Goal: Book appointment/travel/reservation

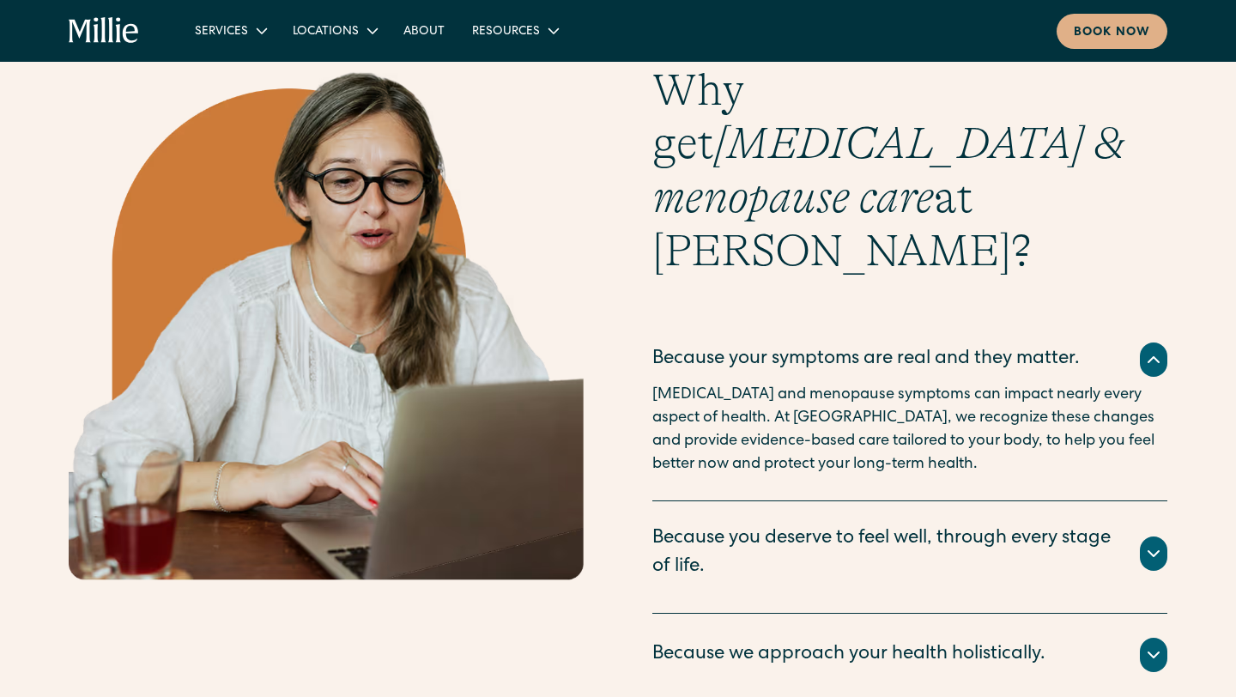
scroll to position [2865, 0]
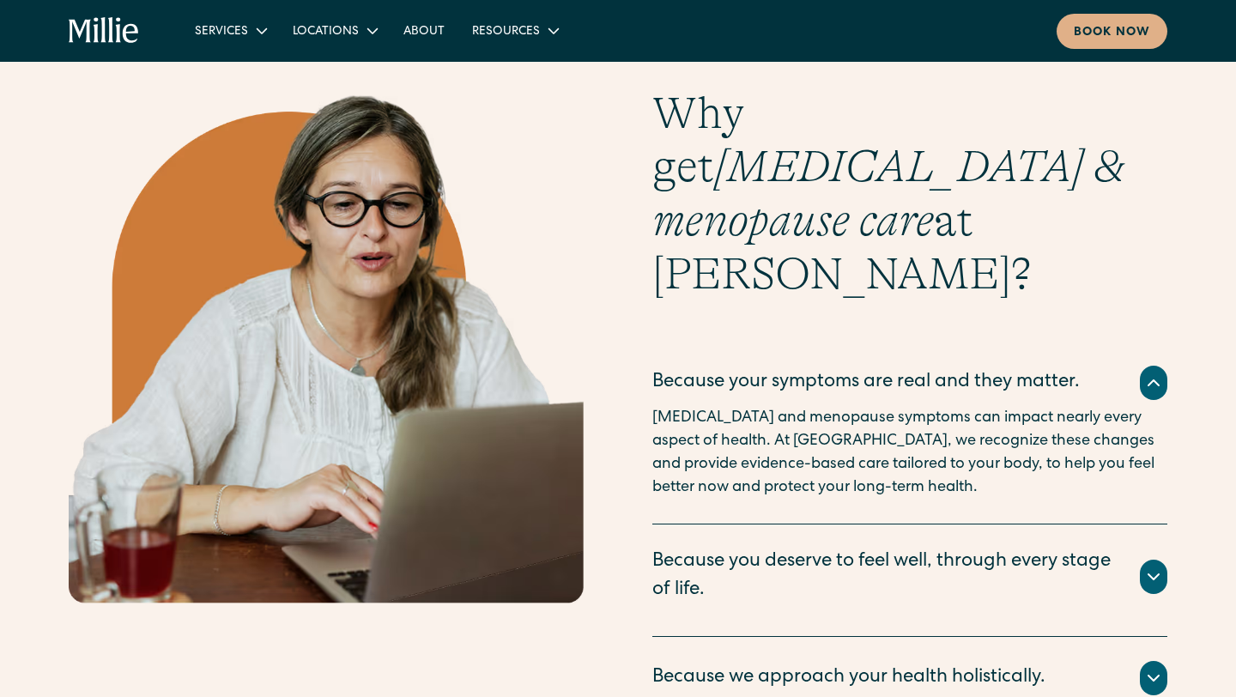
click at [1152, 574] on icon at bounding box center [1154, 576] width 10 height 5
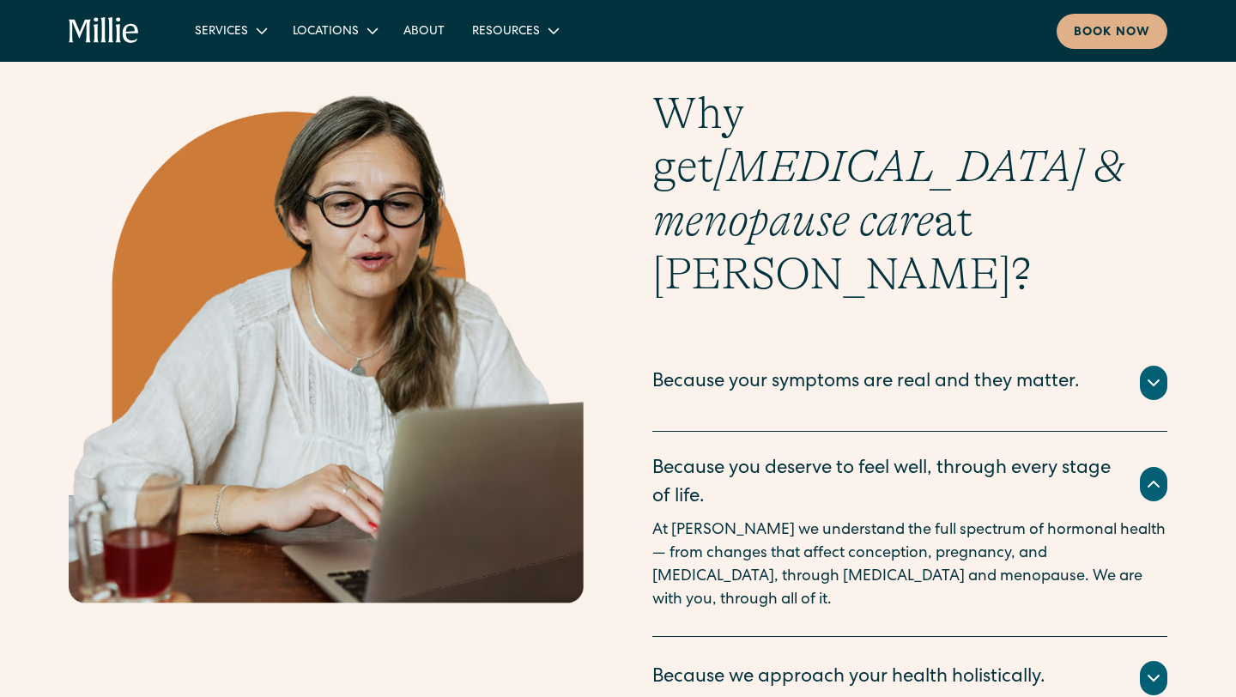
click at [1156, 668] on icon at bounding box center [1154, 678] width 21 height 21
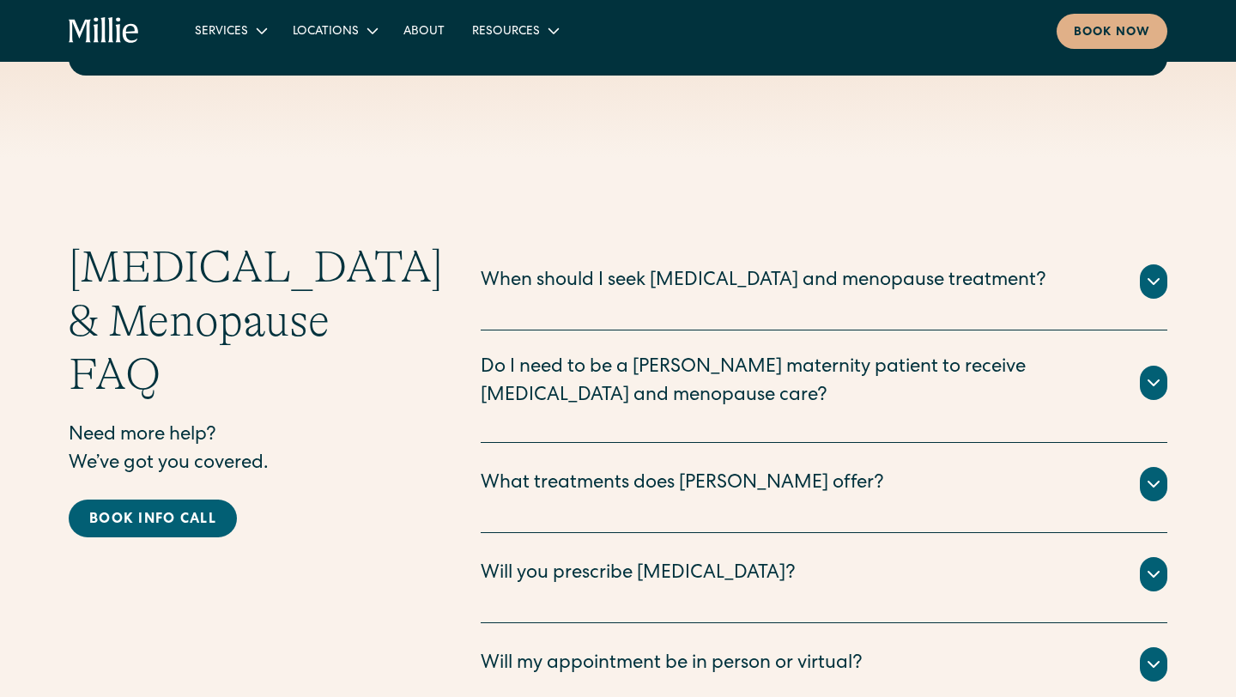
scroll to position [4470, 0]
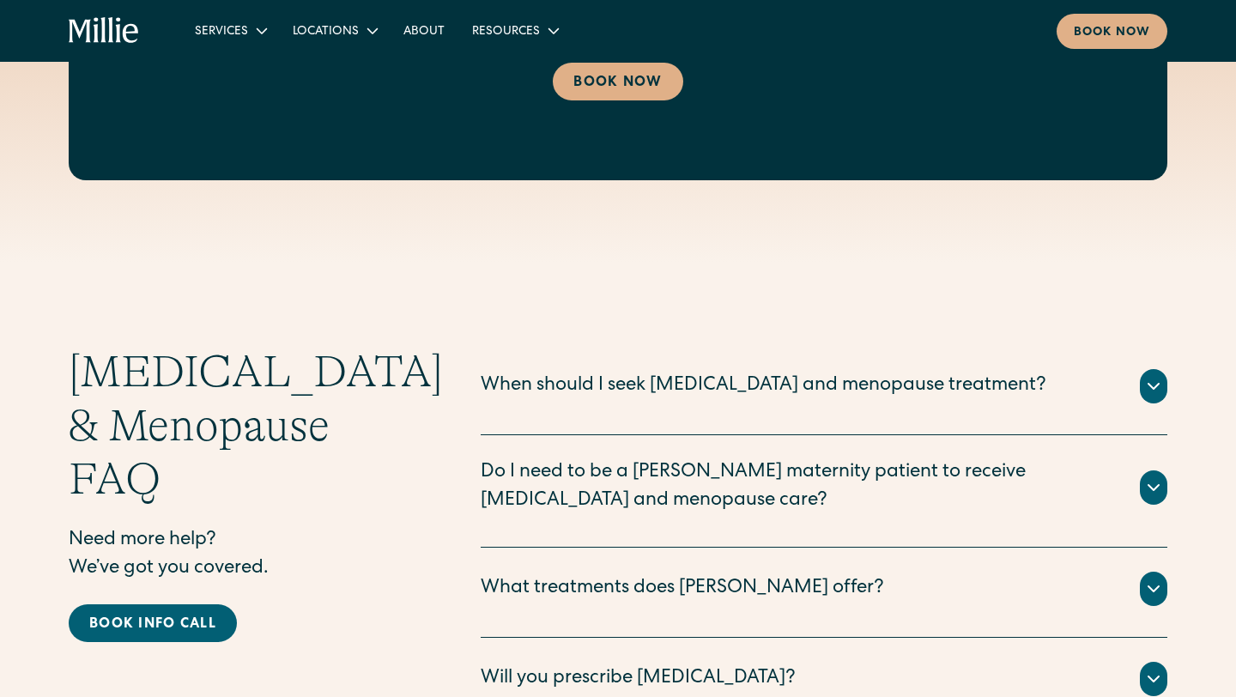
click at [1151, 572] on div at bounding box center [1153, 589] width 27 height 34
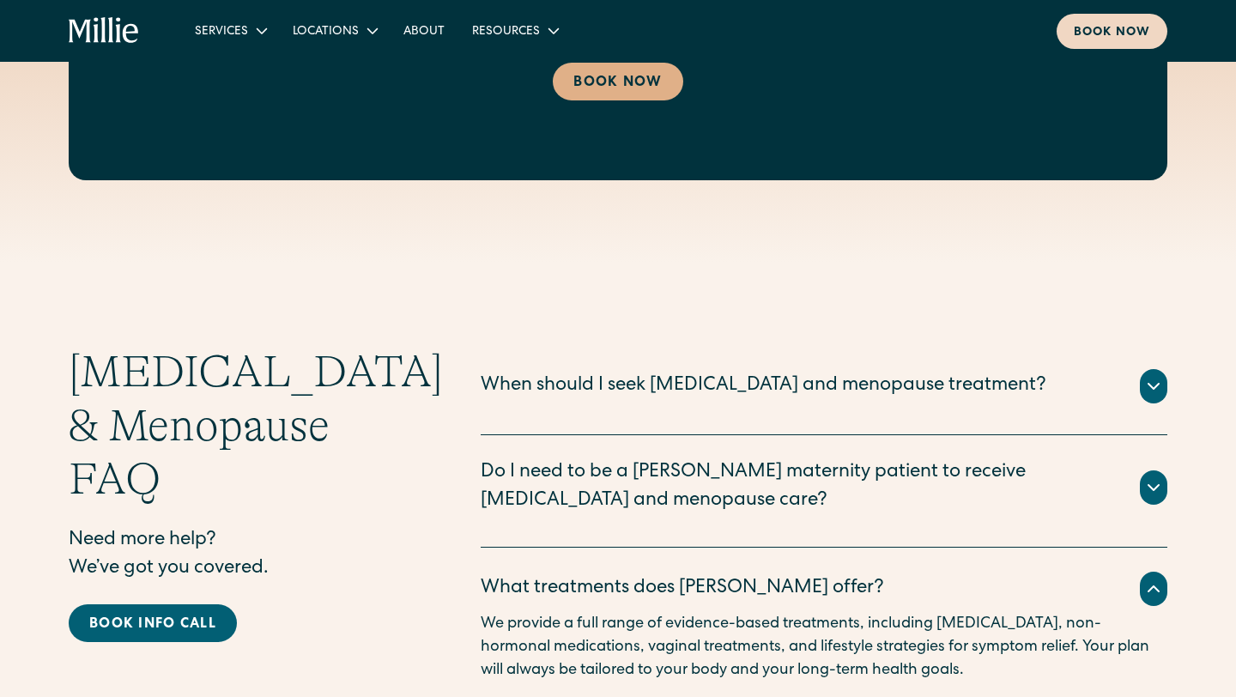
click at [1085, 27] on div "Book now" at bounding box center [1112, 33] width 76 height 18
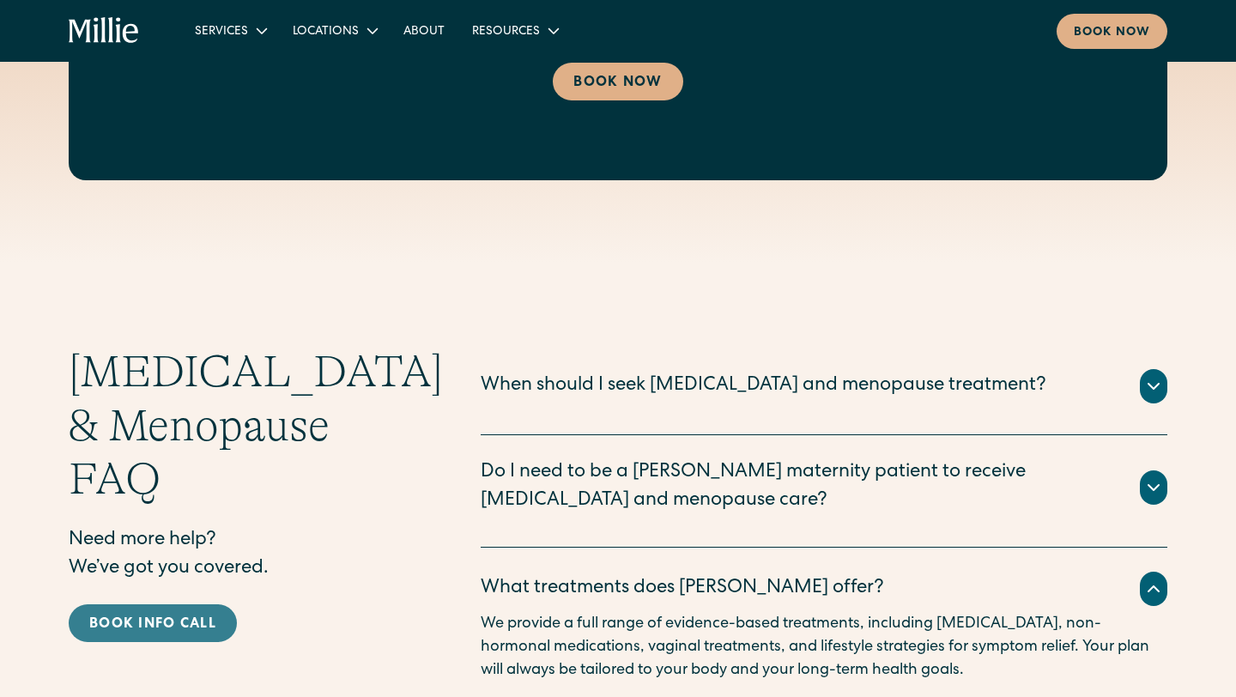
click at [176, 615] on div "Book info call" at bounding box center [152, 625] width 127 height 21
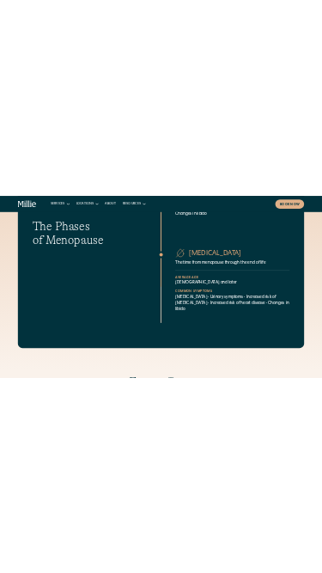
scroll to position [0, 0]
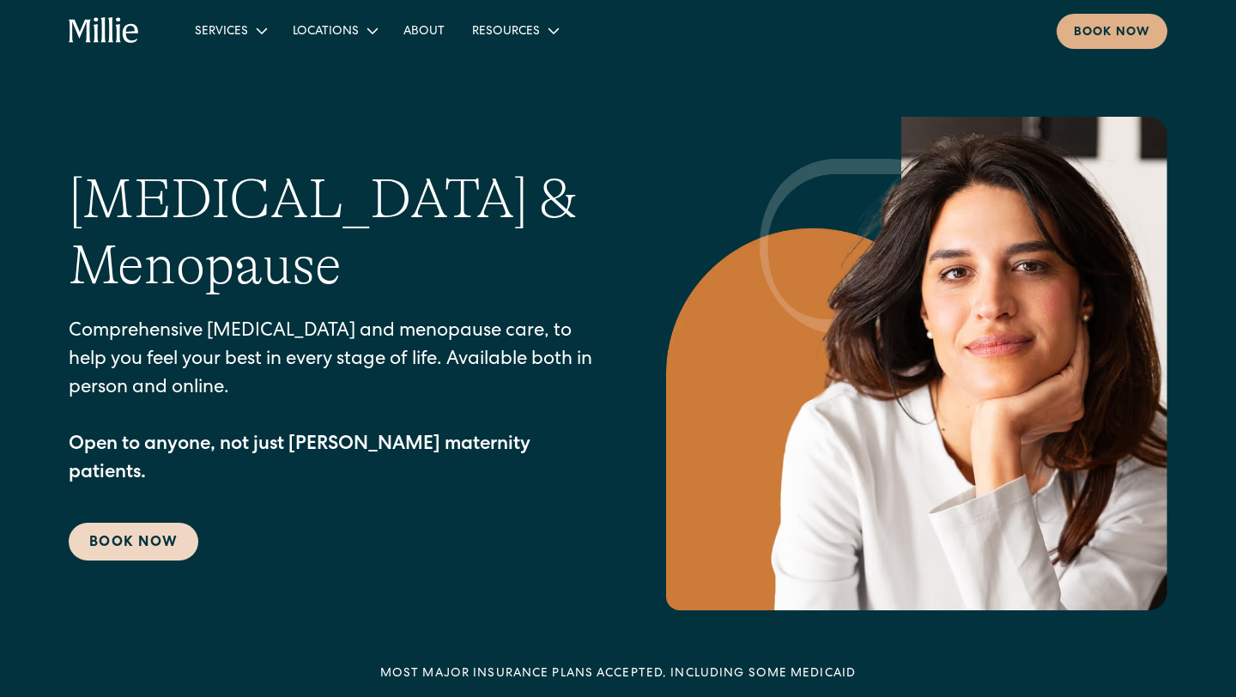
click at [142, 535] on link "Book Now" at bounding box center [134, 542] width 130 height 38
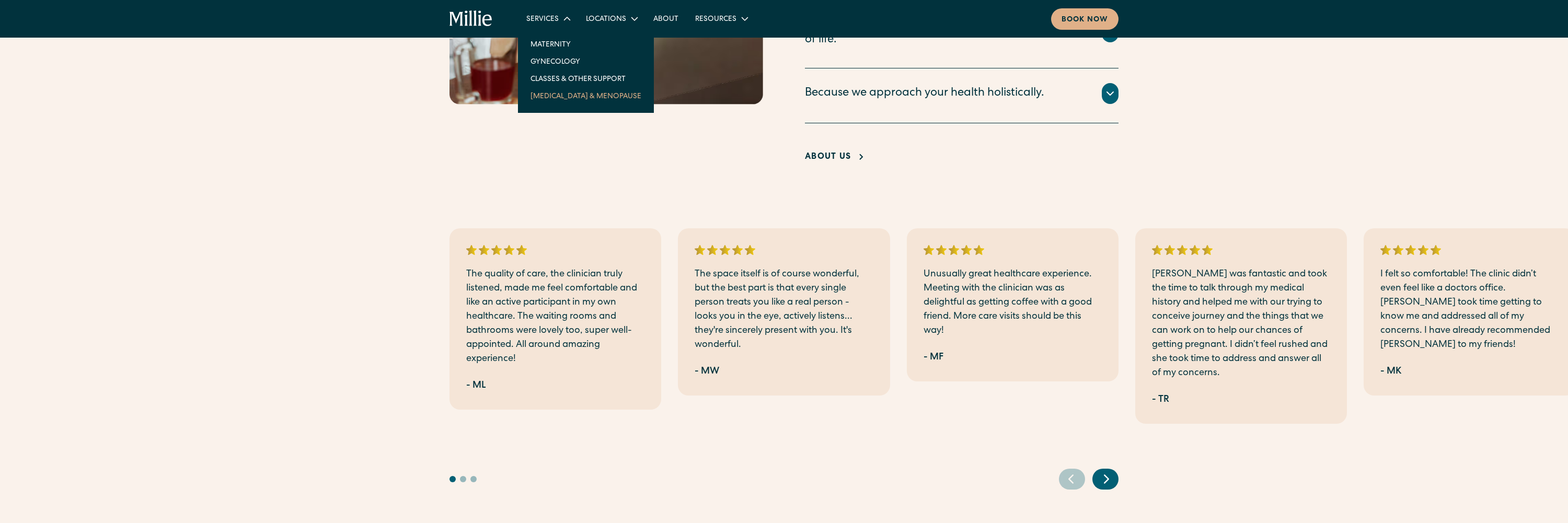
scroll to position [1996, 0]
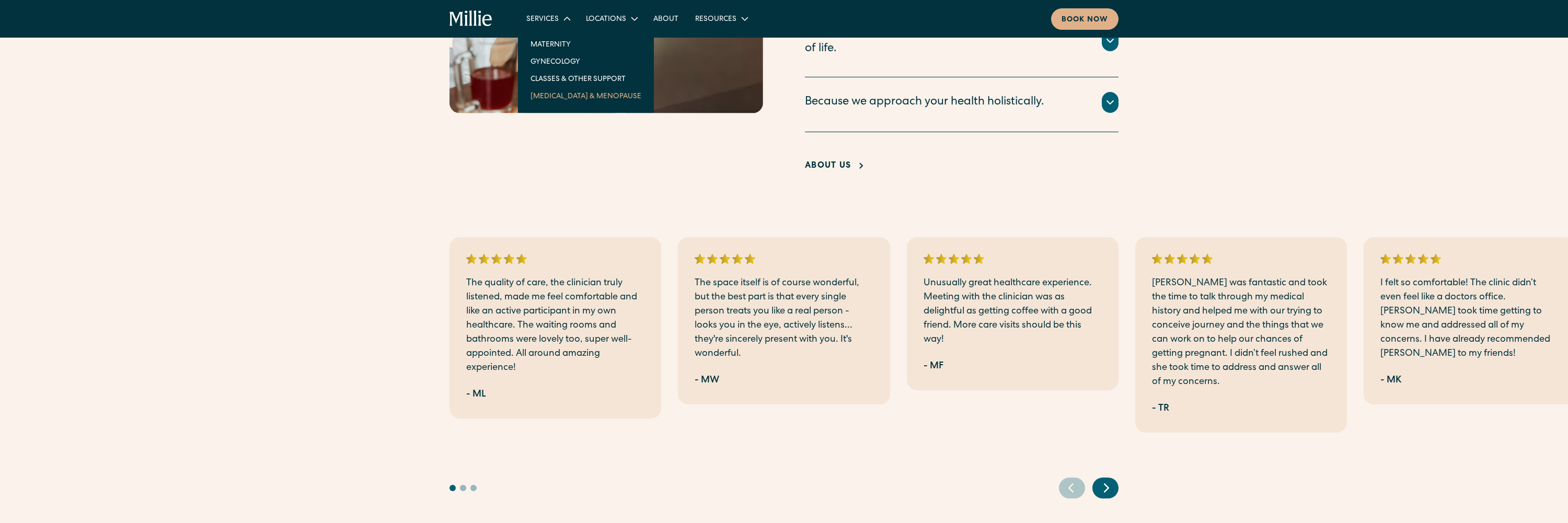
click at [752, 423] on icon "Next slide" at bounding box center [1107, 487] width 16 height 16
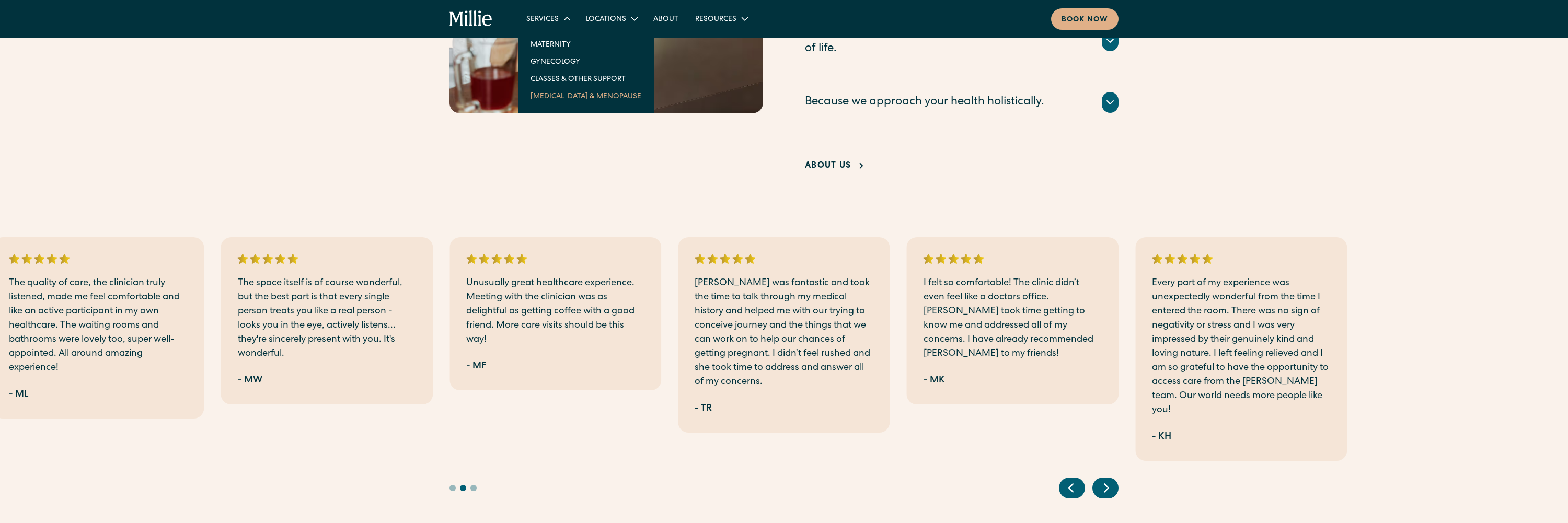
click at [752, 423] on icon "Next slide" at bounding box center [1107, 487] width 16 height 16
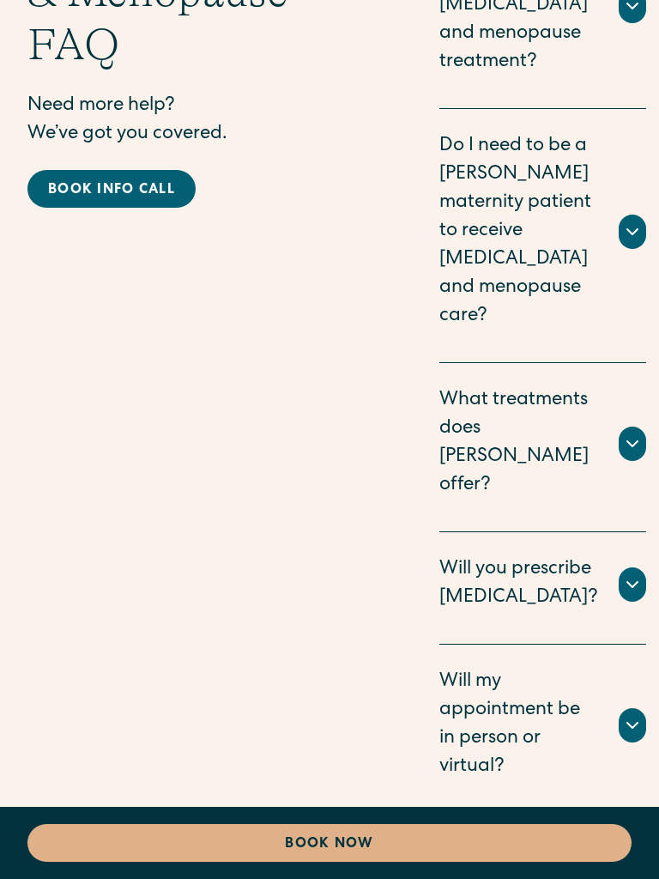
scroll to position [6040, 0]
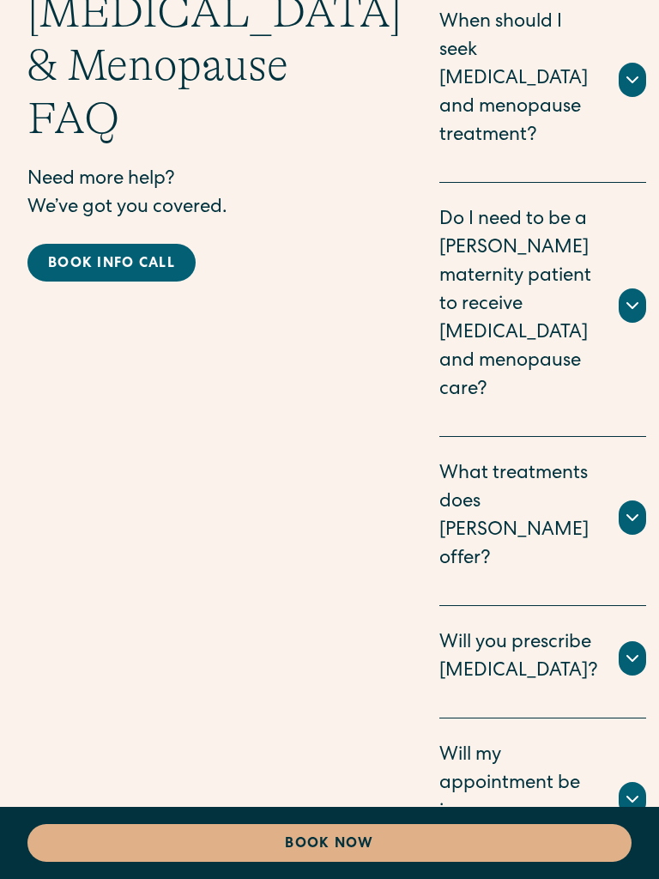
click at [623, 507] on icon at bounding box center [633, 517] width 21 height 21
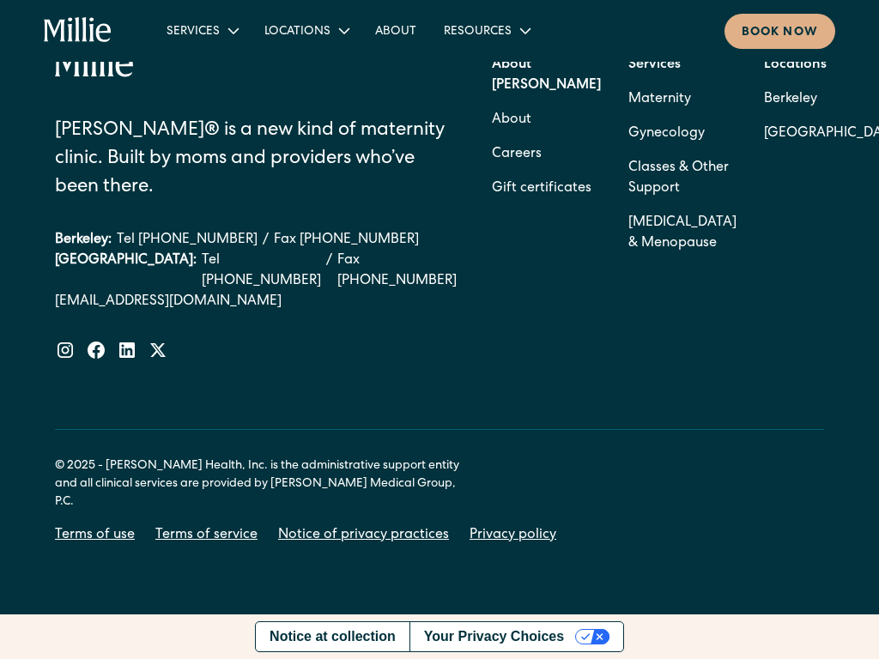
scroll to position [5963, 0]
